Goal: Transaction & Acquisition: Obtain resource

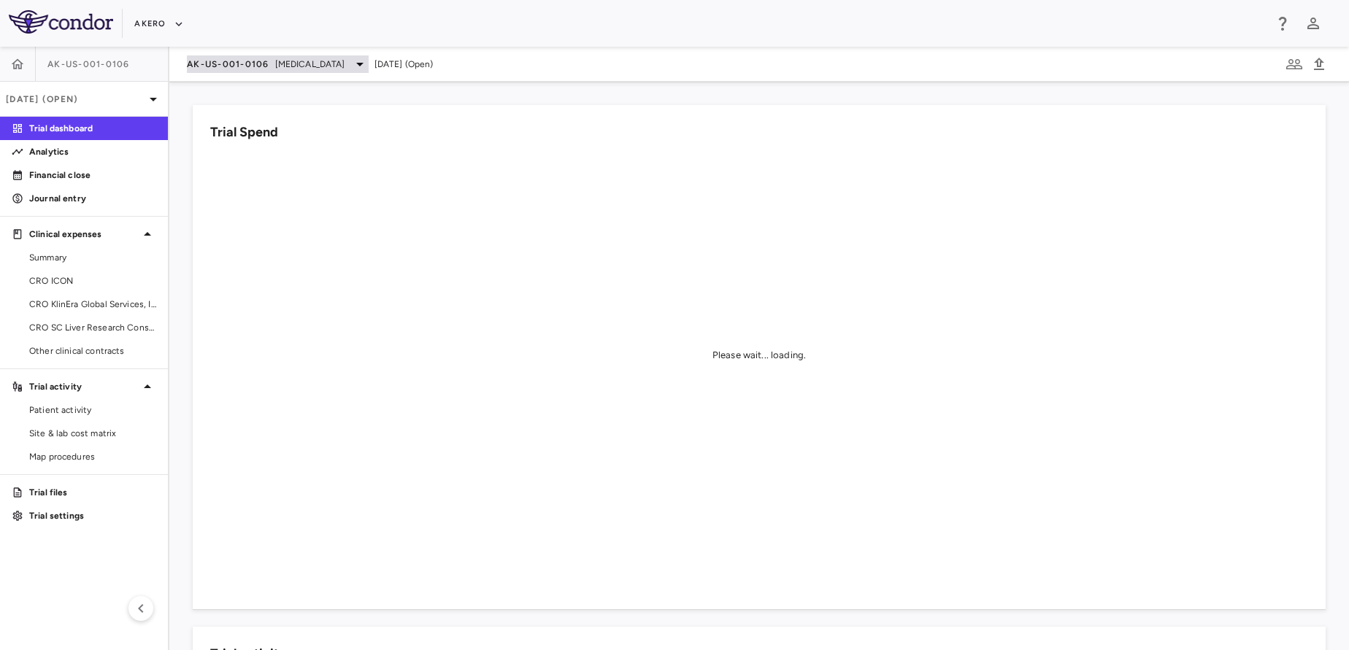
click at [245, 58] on span "AK-US-001-0106" at bounding box center [228, 64] width 82 height 12
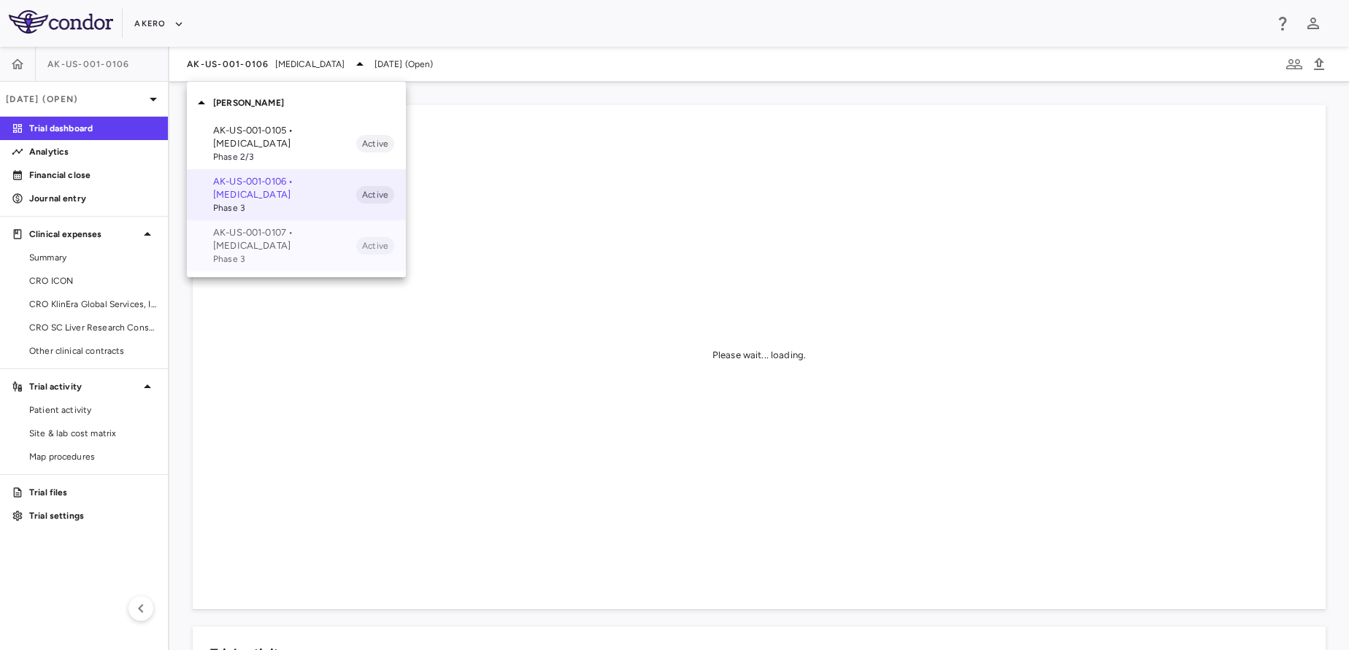
click at [273, 236] on p "AK-US-001-0107 • [MEDICAL_DATA]" at bounding box center [284, 239] width 143 height 26
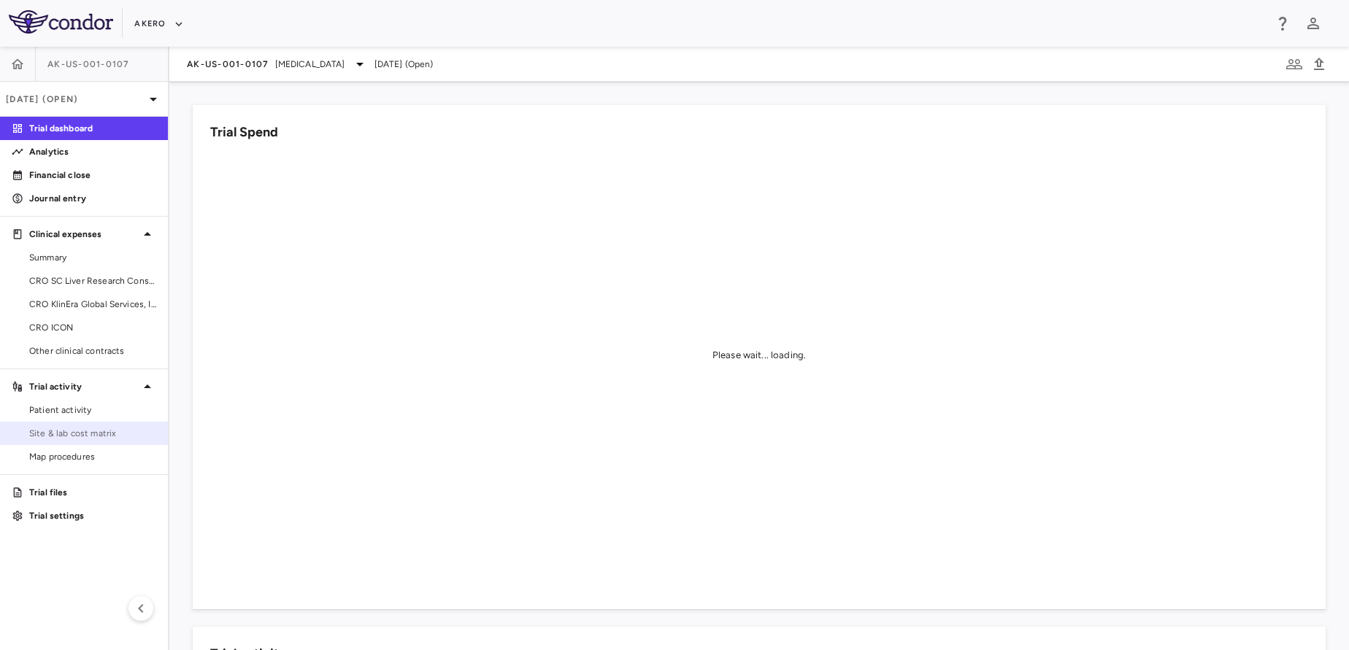
click at [88, 439] on span "Site & lab cost matrix" at bounding box center [92, 433] width 127 height 13
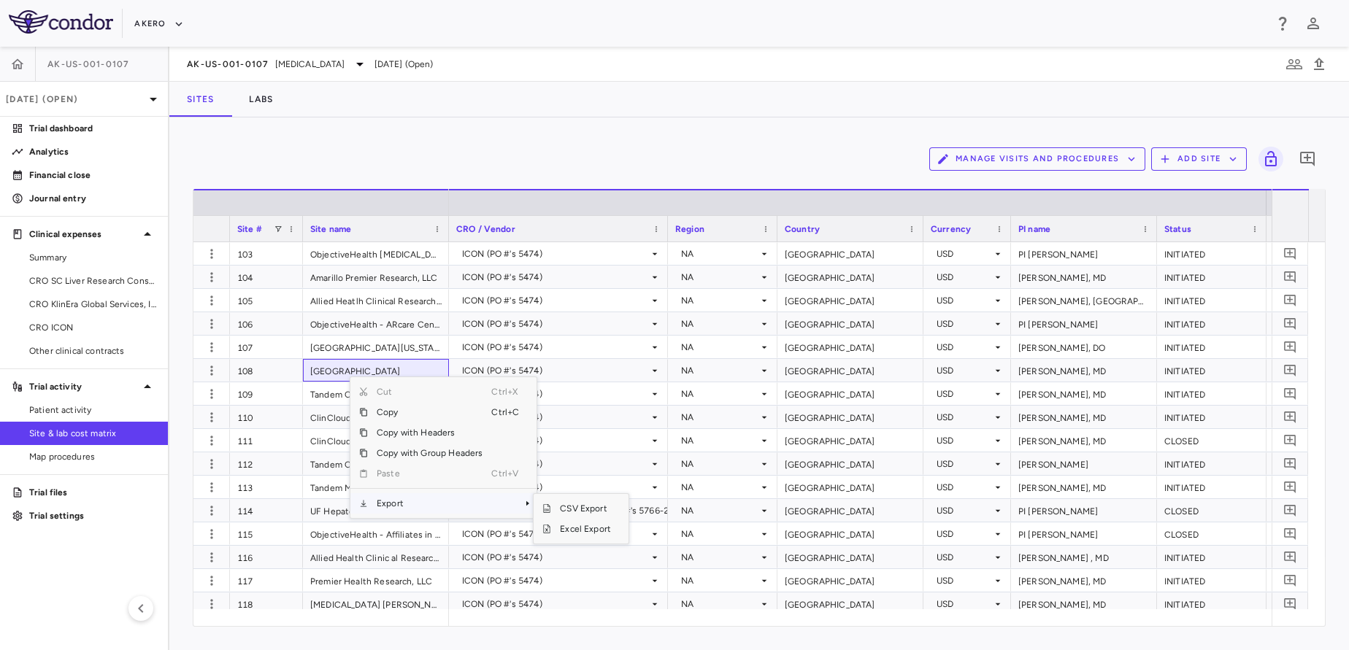
click at [446, 510] on span "Export" at bounding box center [429, 503] width 123 height 20
click at [561, 529] on span "Excel Export" at bounding box center [585, 529] width 69 height 20
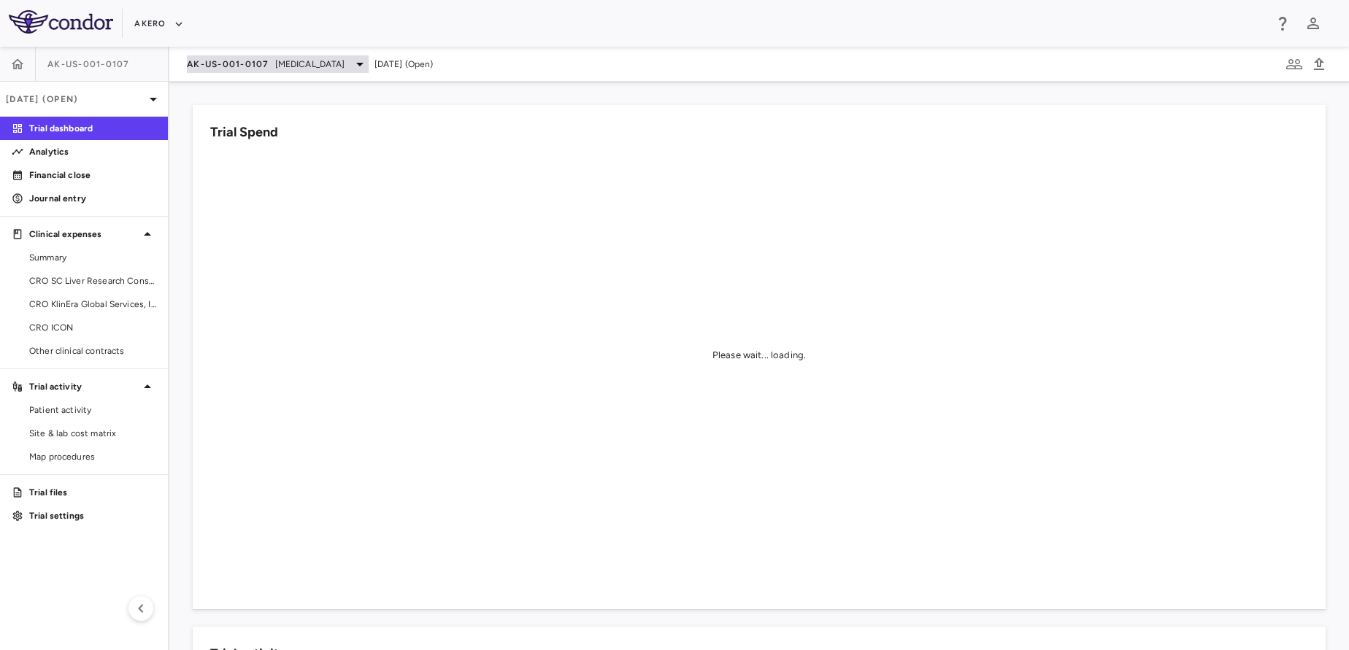
click at [285, 66] on span "[MEDICAL_DATA]" at bounding box center [310, 64] width 70 height 13
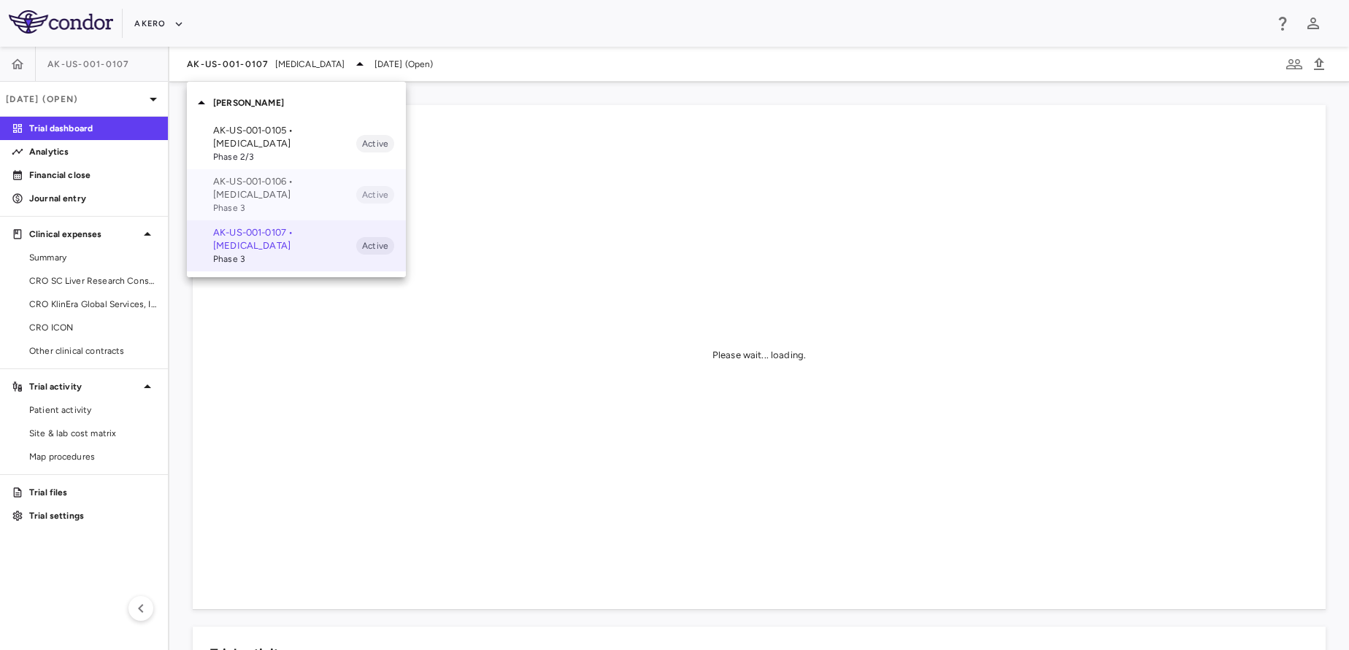
click at [261, 189] on p "AK-US-001-0106 • [MEDICAL_DATA]" at bounding box center [284, 188] width 143 height 26
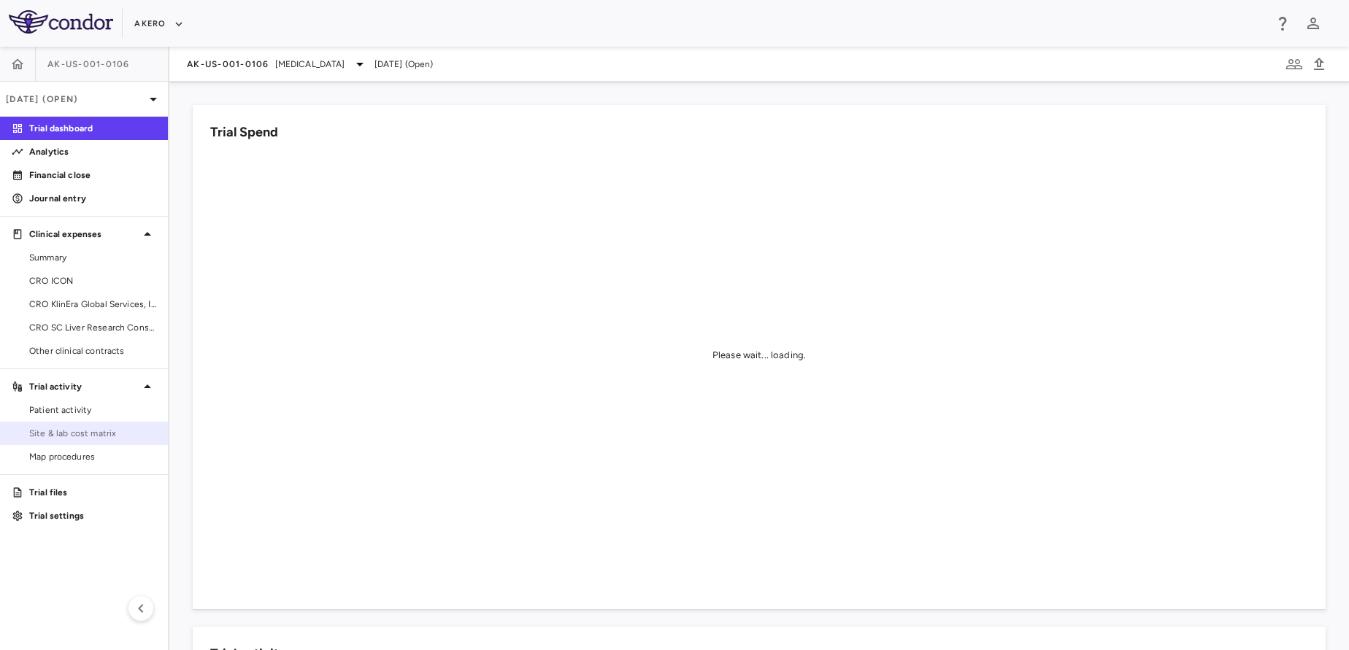
click at [130, 428] on span "Site & lab cost matrix" at bounding box center [92, 433] width 127 height 13
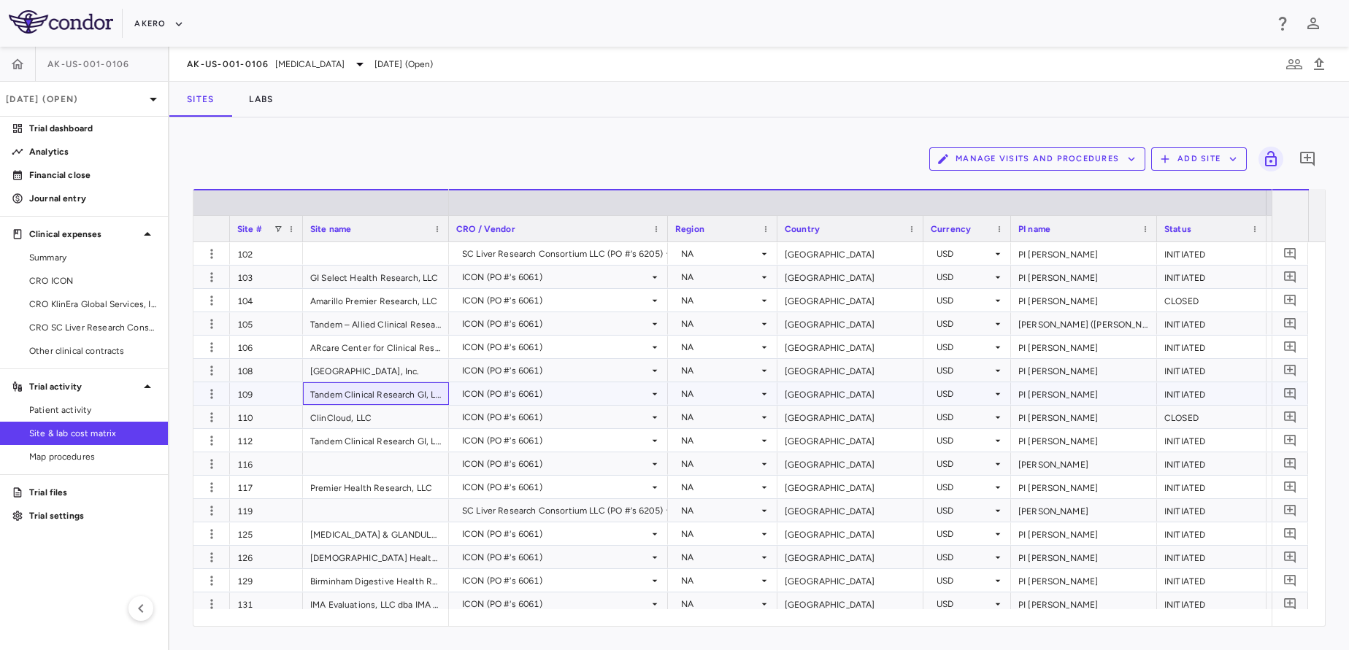
click at [407, 392] on div "Tandem Clinical Research GI, LLC" at bounding box center [376, 393] width 146 height 23
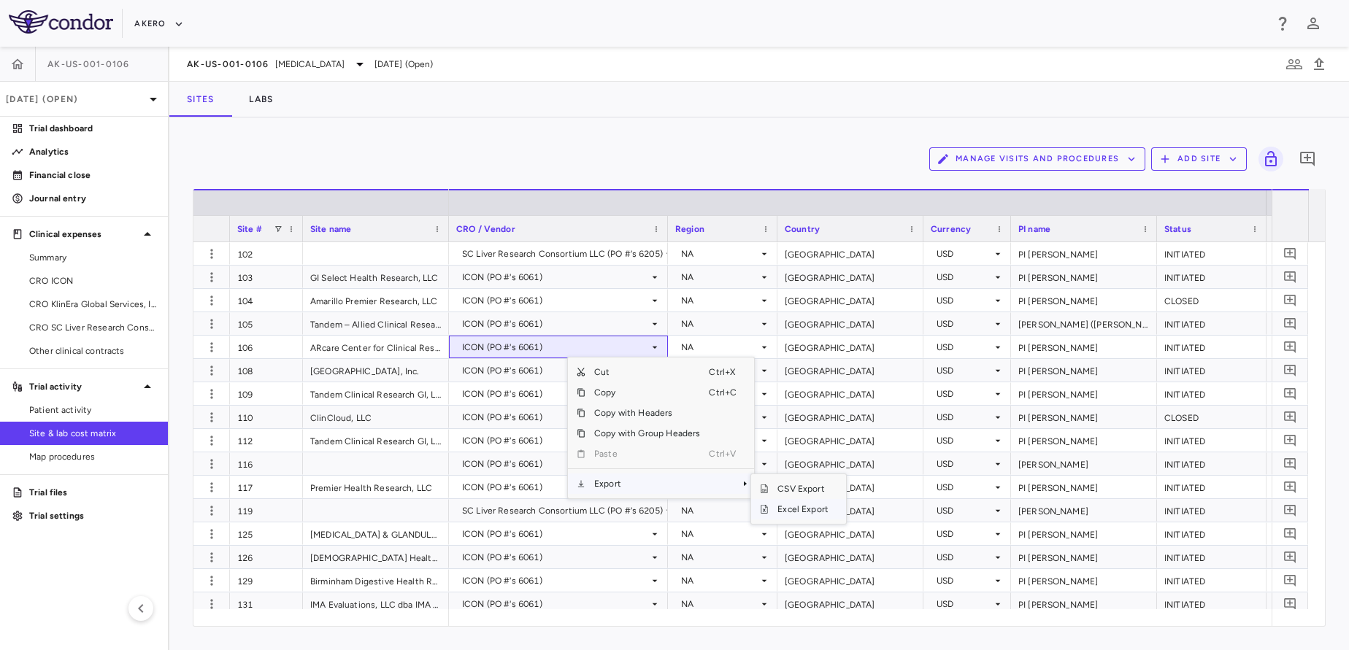
click at [797, 506] on span "Excel Export" at bounding box center [803, 509] width 69 height 20
